Goal: Task Accomplishment & Management: Complete application form

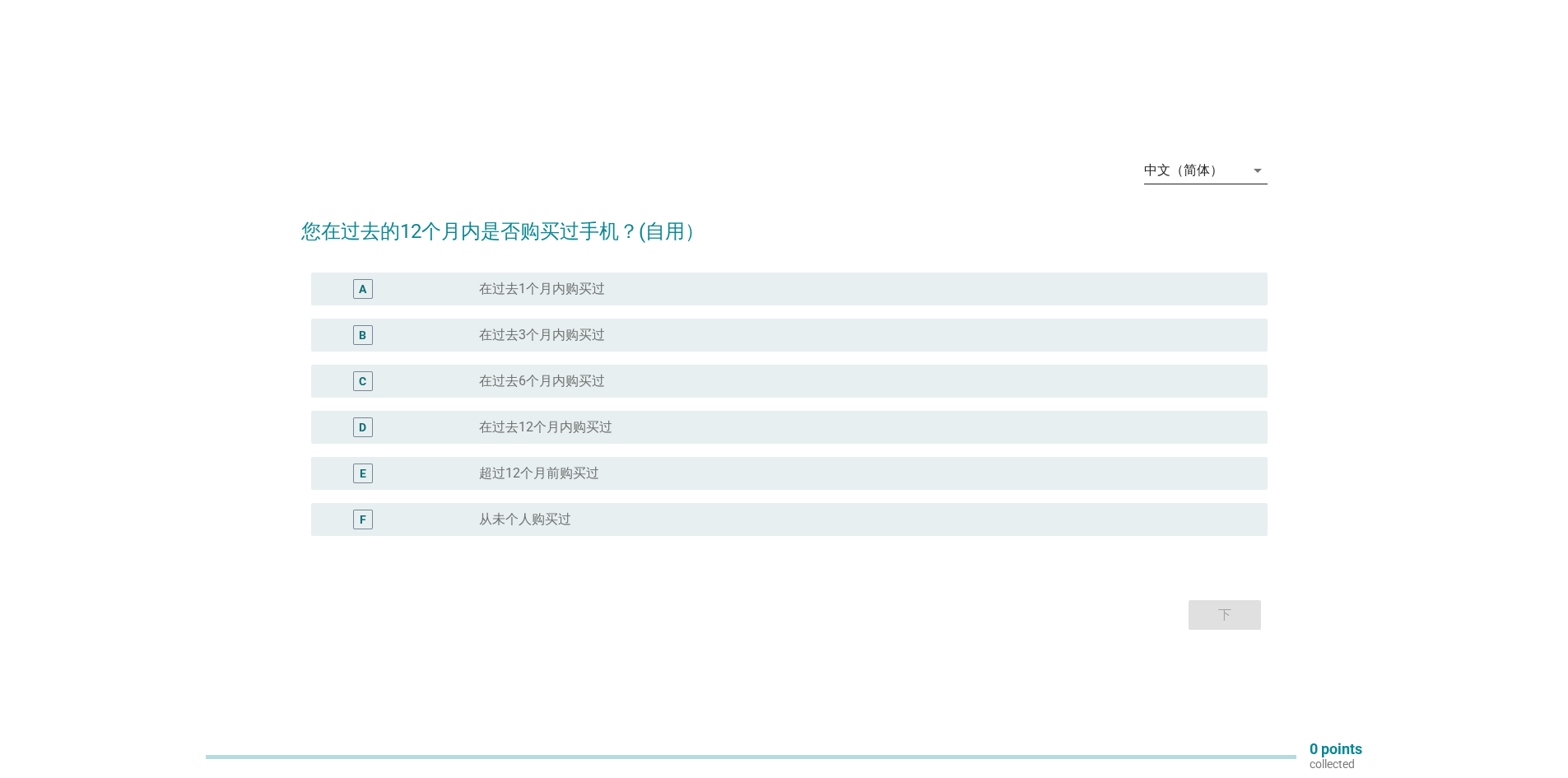
click at [1197, 167] on div "中文（简体）" at bounding box center [1184, 170] width 79 height 14
click at [1187, 181] on div "English" at bounding box center [1204, 183] width 97 height 19
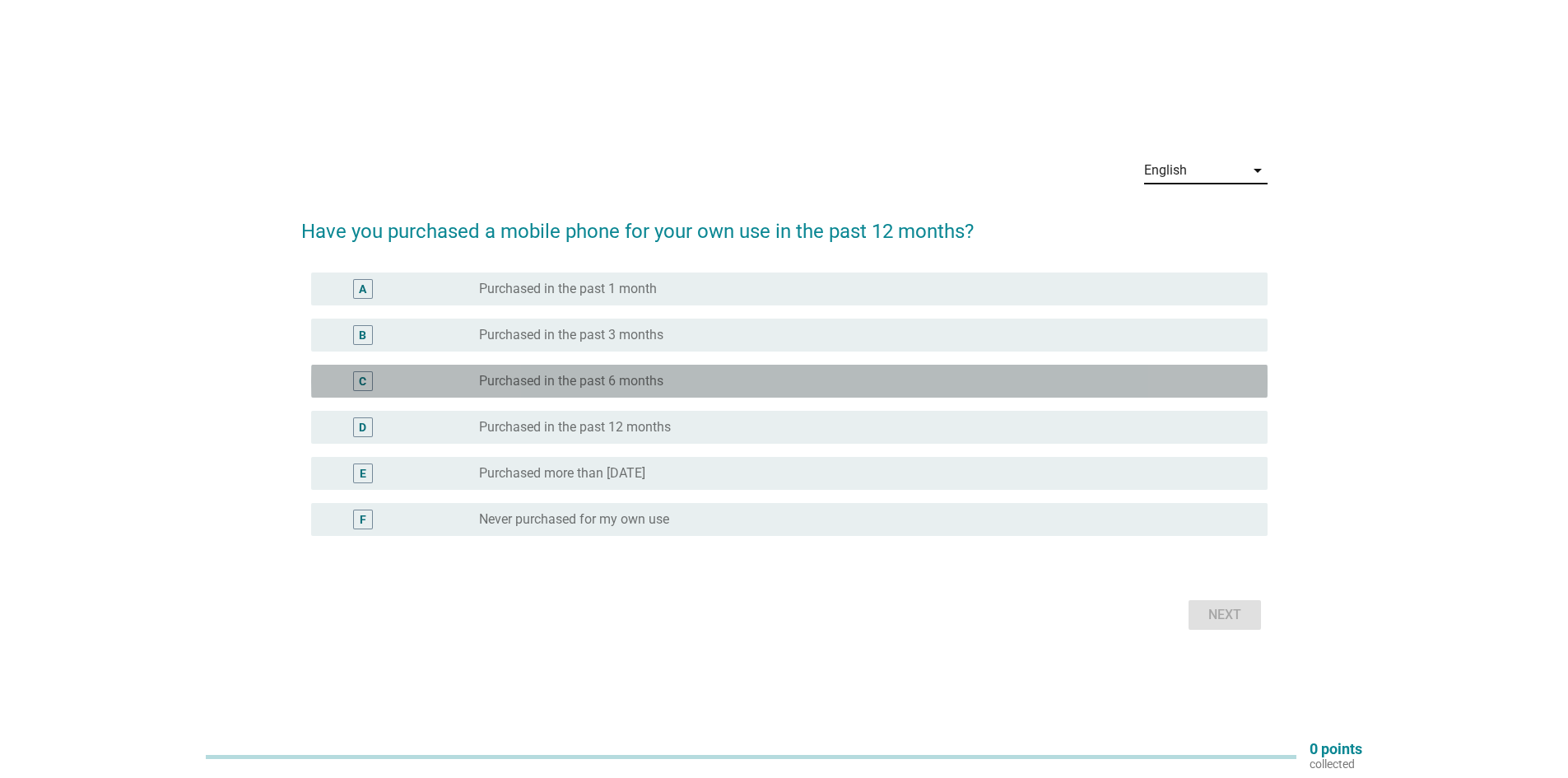
click at [552, 390] on div "radio_button_unchecked Purchased in the past 6 months" at bounding box center [867, 381] width 776 height 19
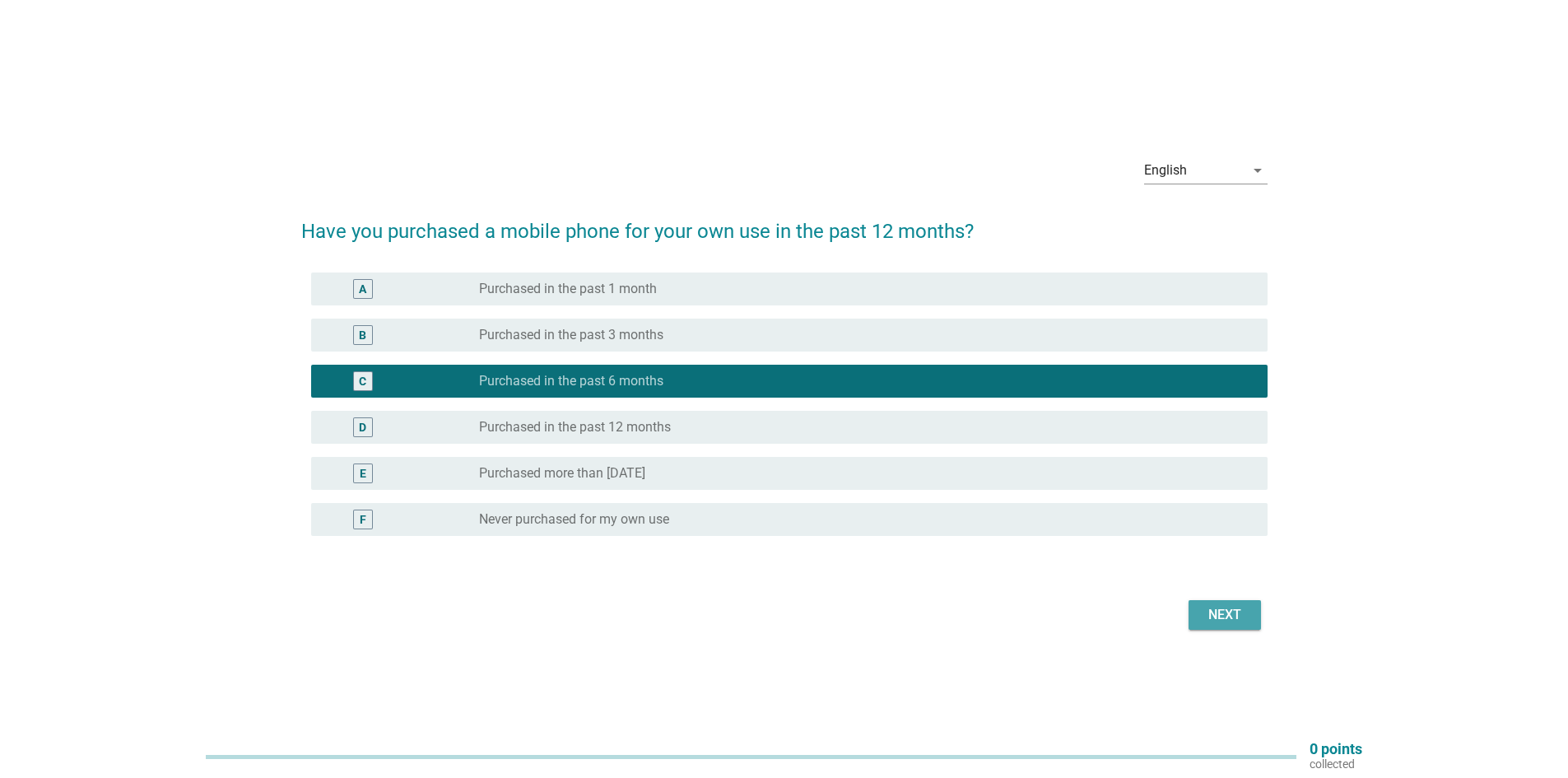
click at [1230, 613] on div "Next" at bounding box center [1224, 615] width 46 height 19
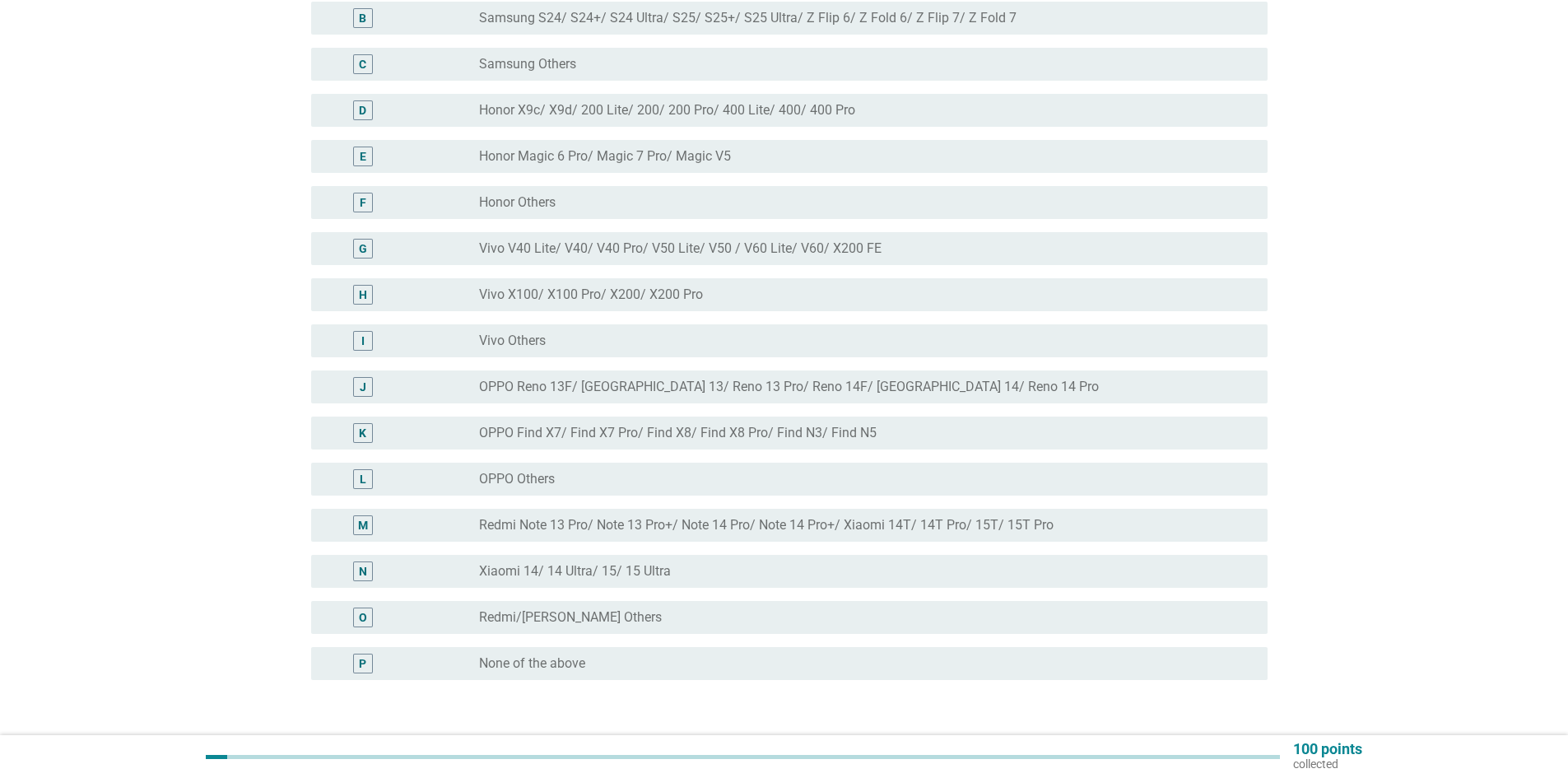
scroll to position [329, 0]
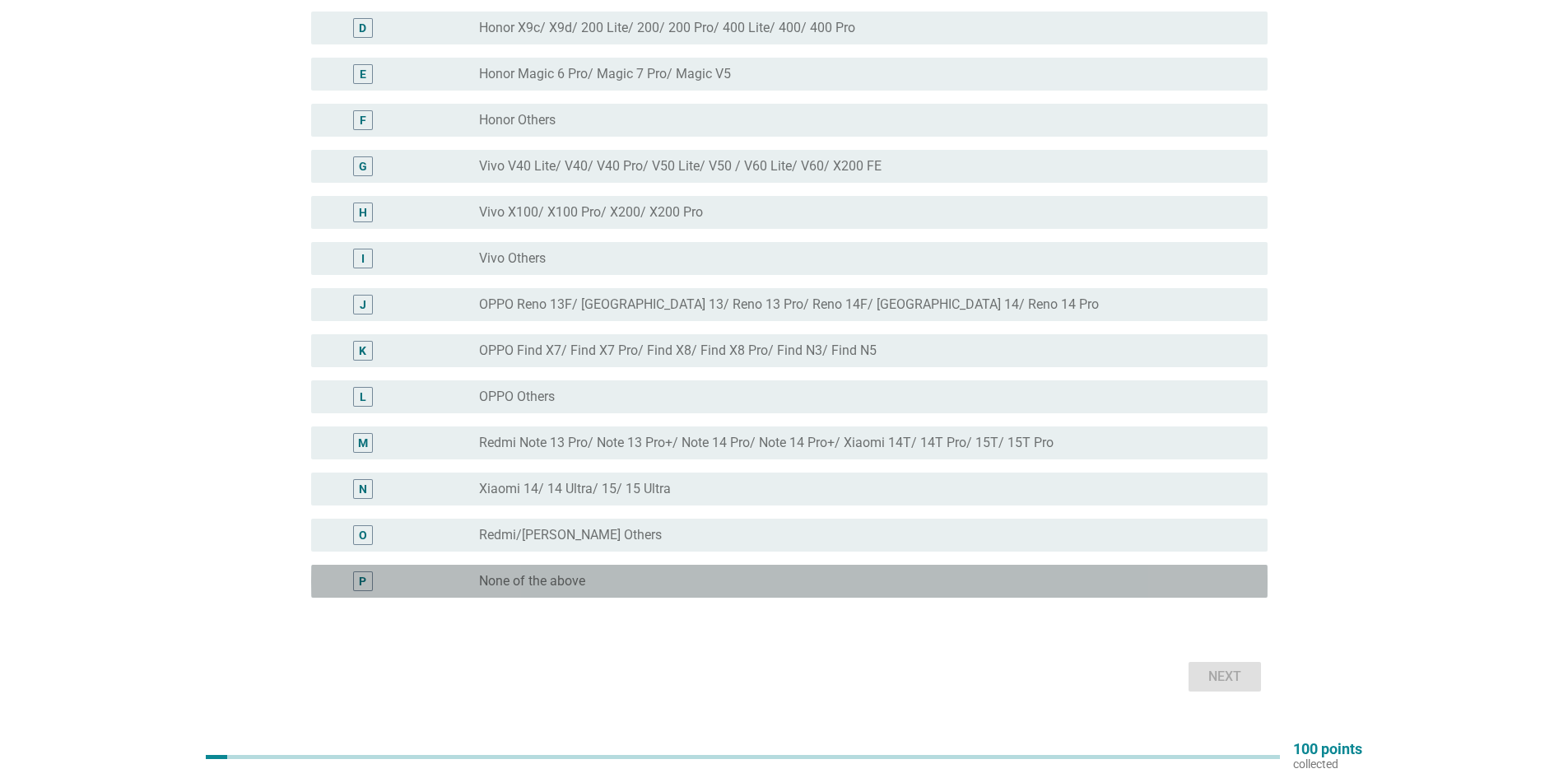
click at [493, 577] on label "None of the above" at bounding box center [532, 581] width 106 height 16
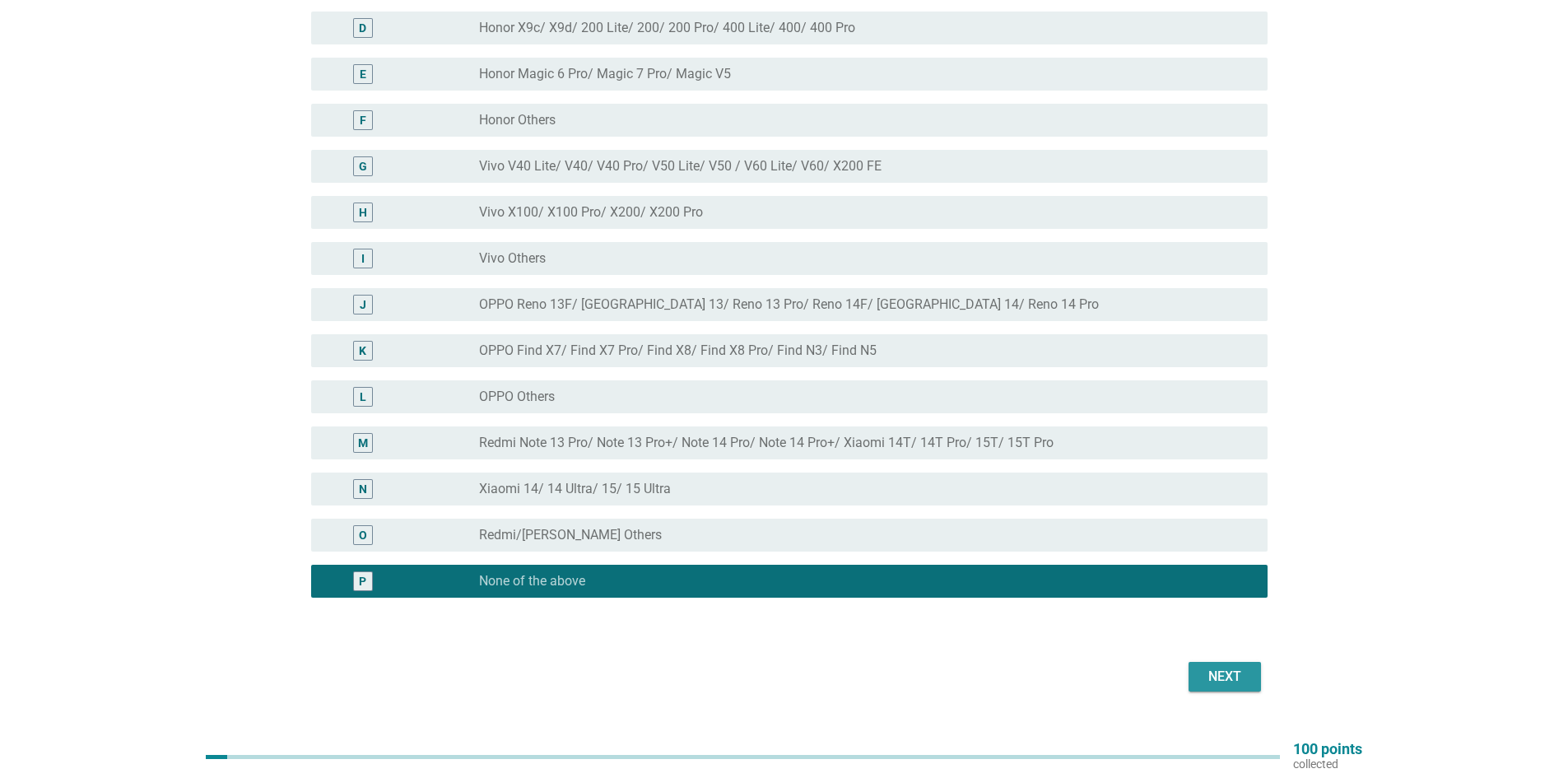
click at [1204, 676] on div "Next" at bounding box center [1224, 677] width 46 height 19
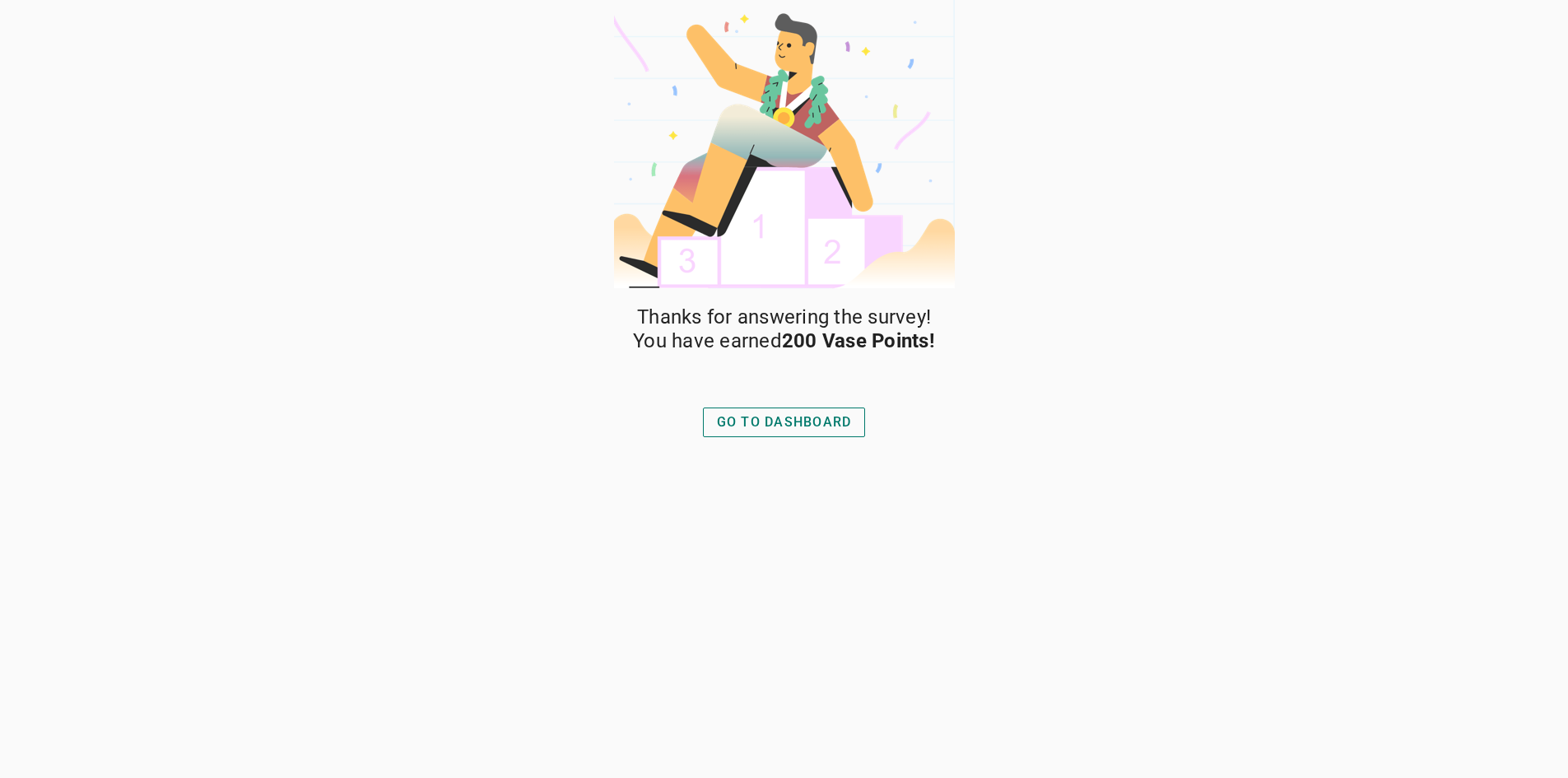
click at [832, 416] on div "GO TO DASHBOARD" at bounding box center [784, 422] width 135 height 19
